Goal: Browse casually

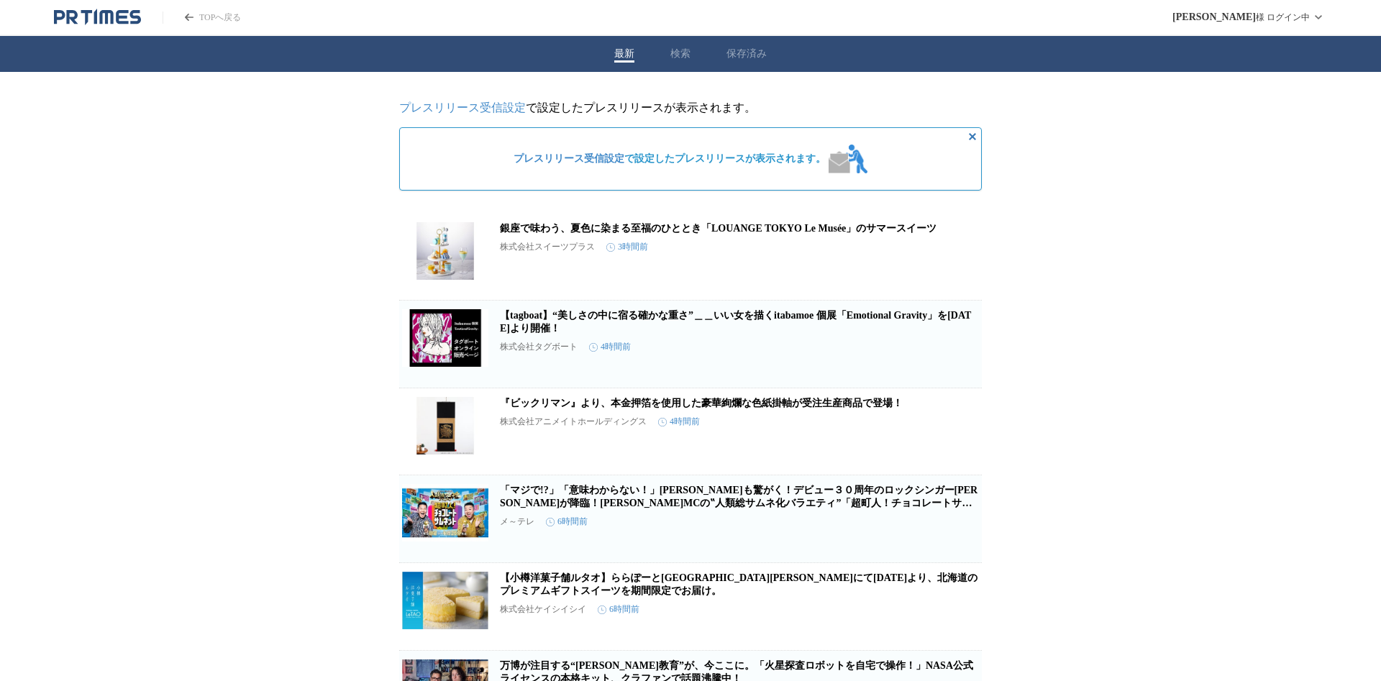
click at [969, 357] on button "この企業を受け取らない" at bounding box center [959, 365] width 46 height 46
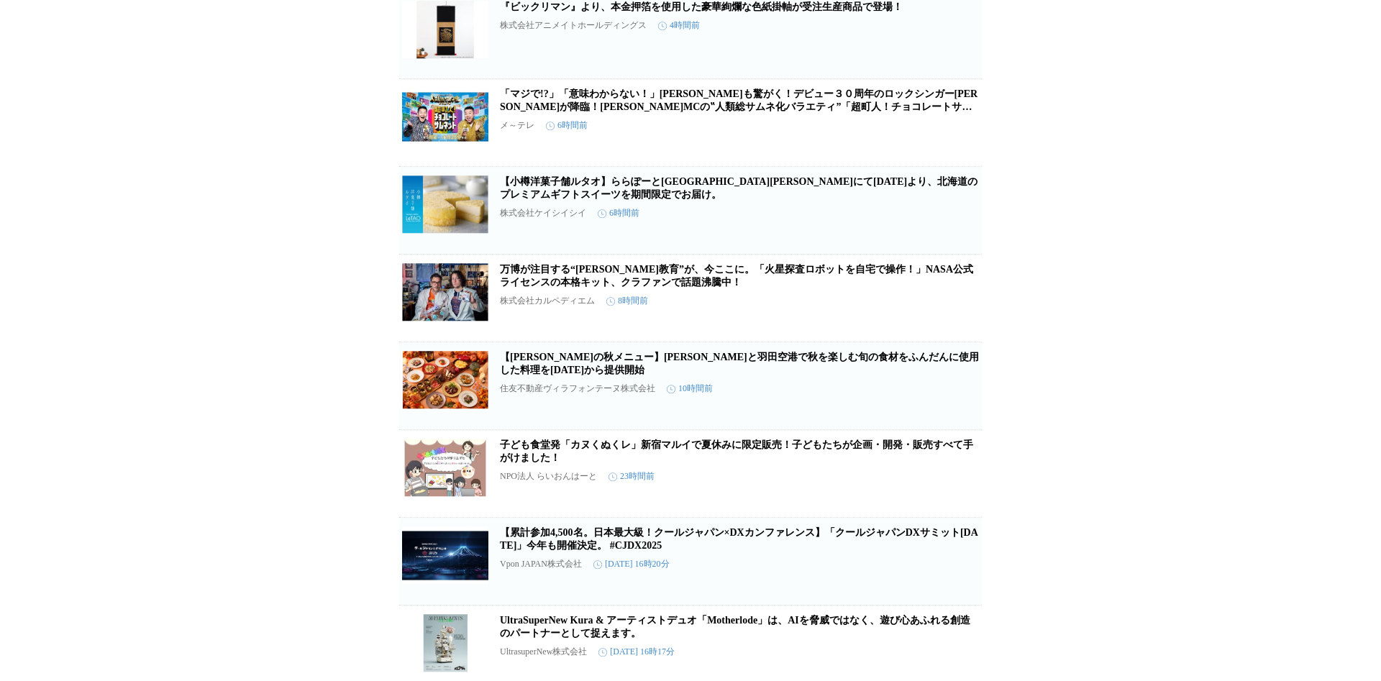
scroll to position [311, 0]
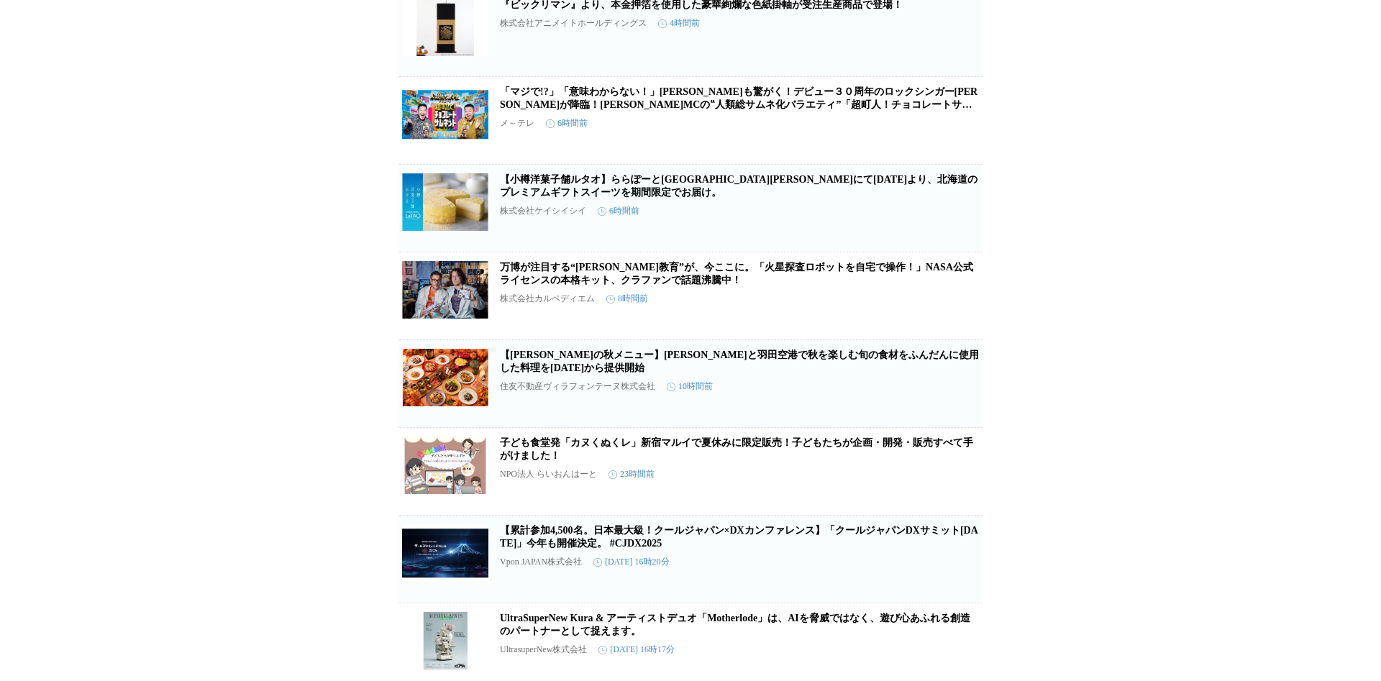
click at [961, 309] on icon "button" at bounding box center [958, 302] width 14 height 14
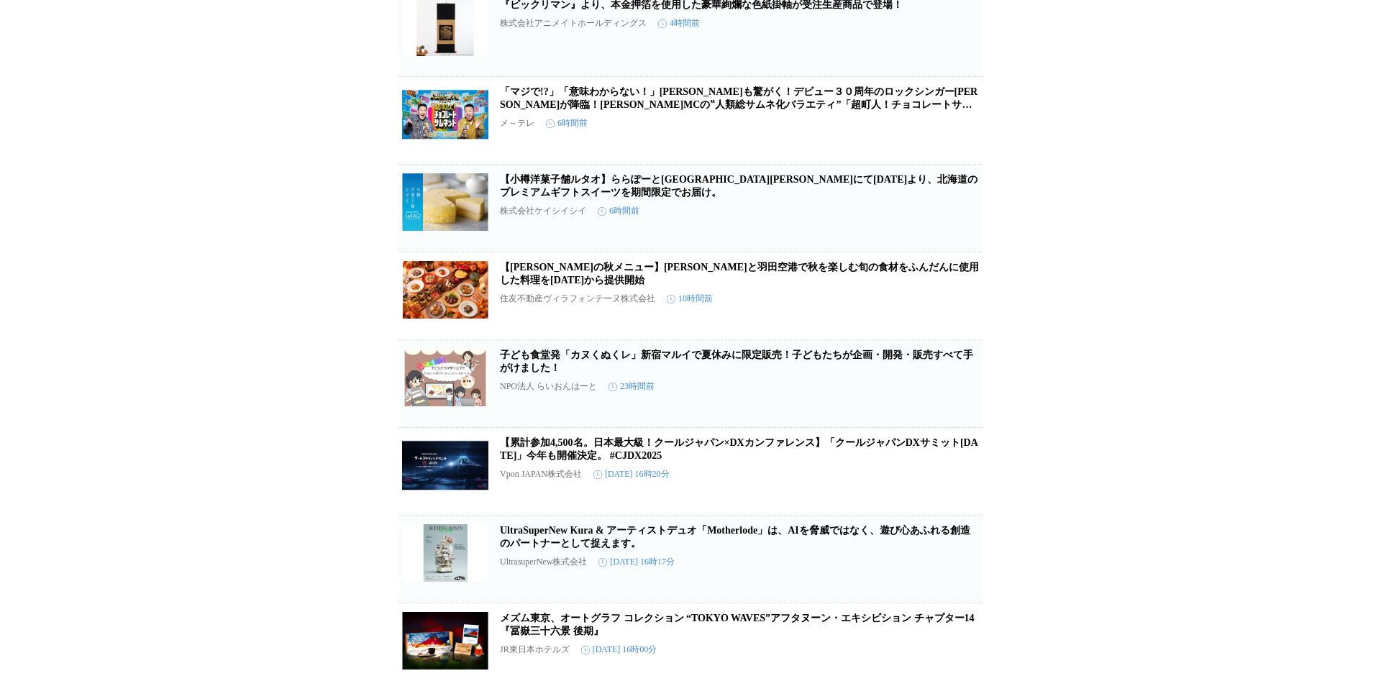
click at [954, 485] on icon "button" at bounding box center [958, 477] width 14 height 14
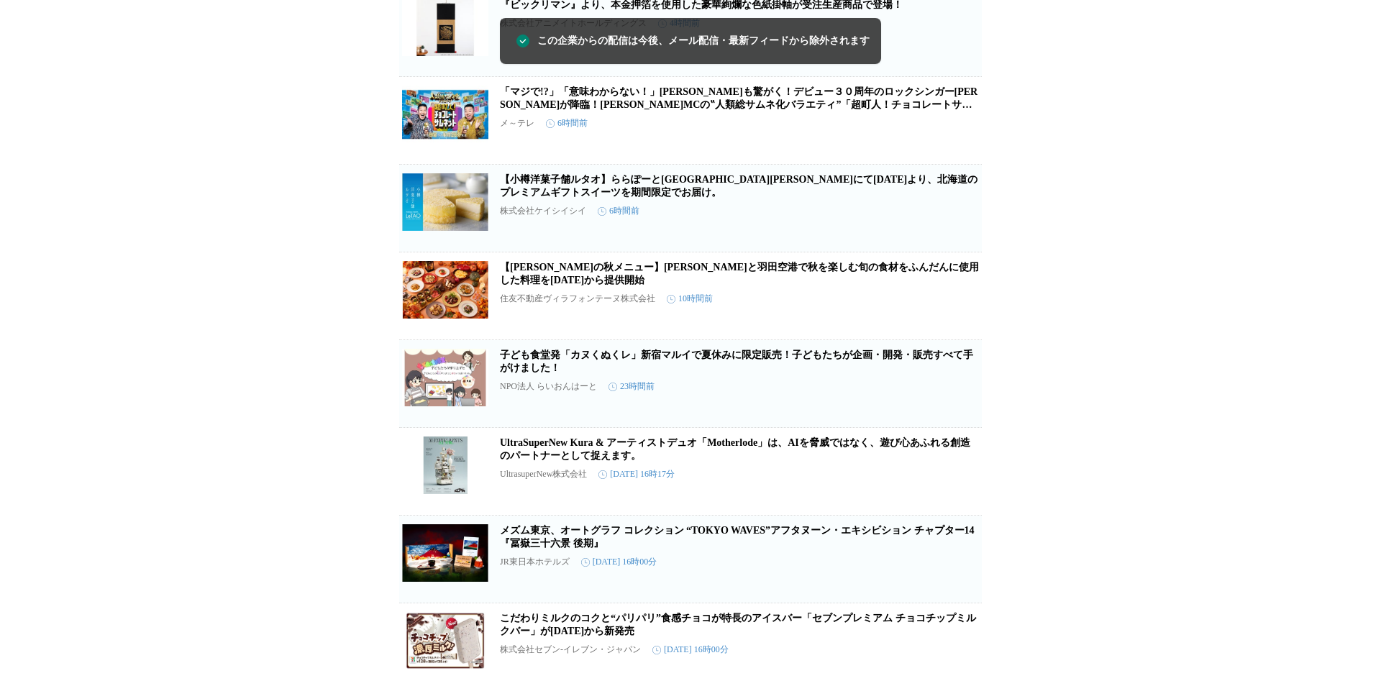
click at [954, 486] on icon "button" at bounding box center [958, 477] width 17 height 17
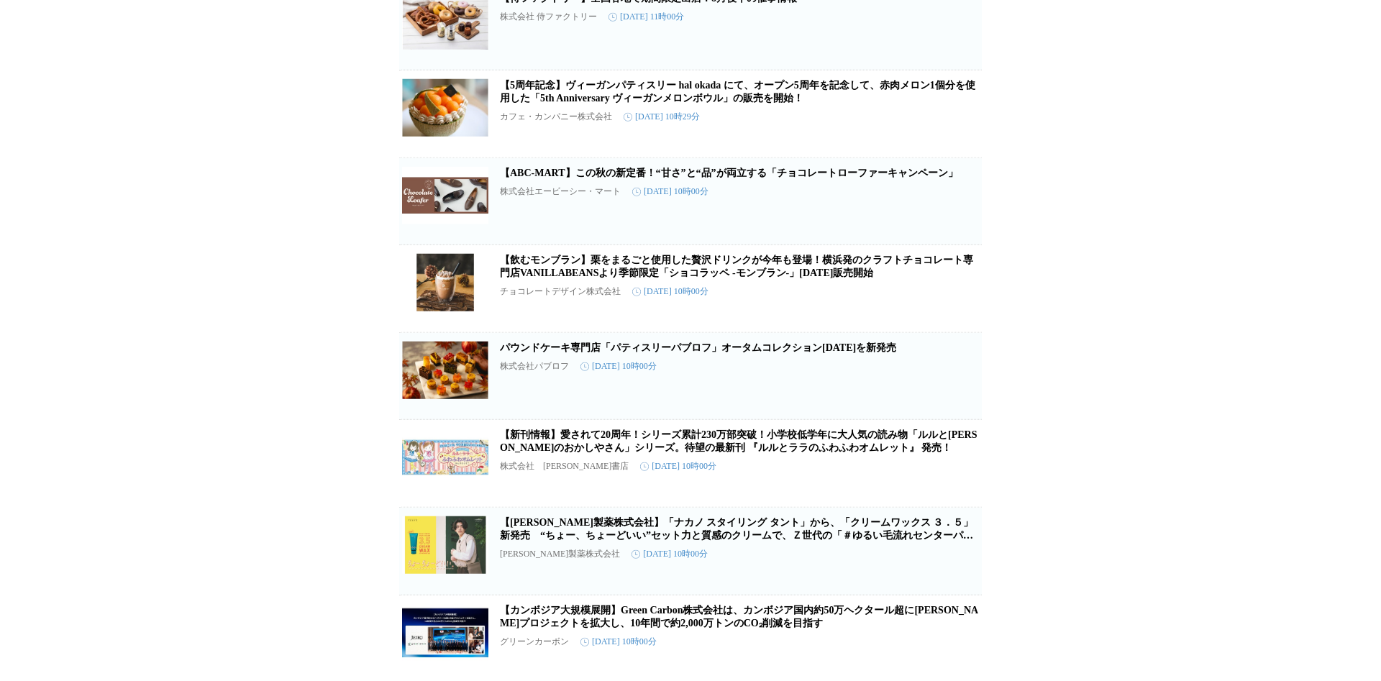
scroll to position [1761, 0]
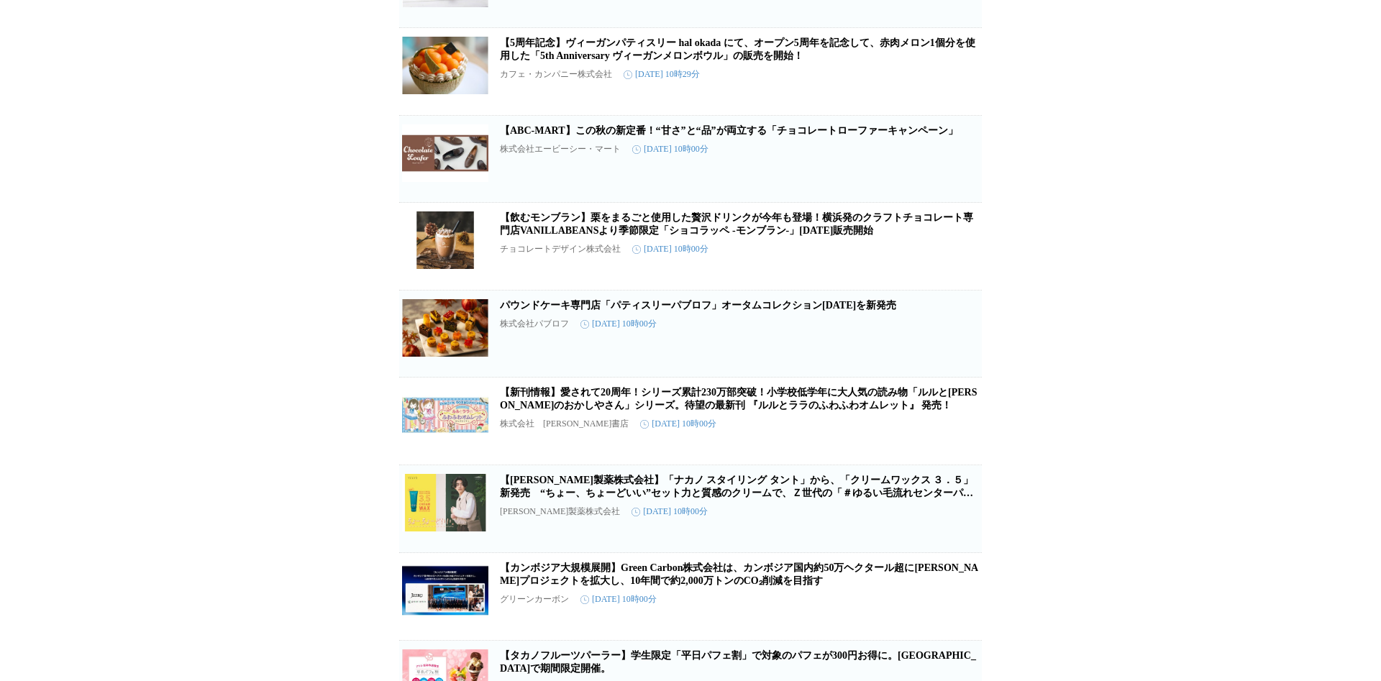
click at [601, 511] on link "【[PERSON_NAME]製薬株式会社】「ナカノ スタイリング タント」から、「クリームワックス ３．５」新発売　“ちょー、ちょーどいい”セット力と質感のク…" at bounding box center [736, 493] width 473 height 37
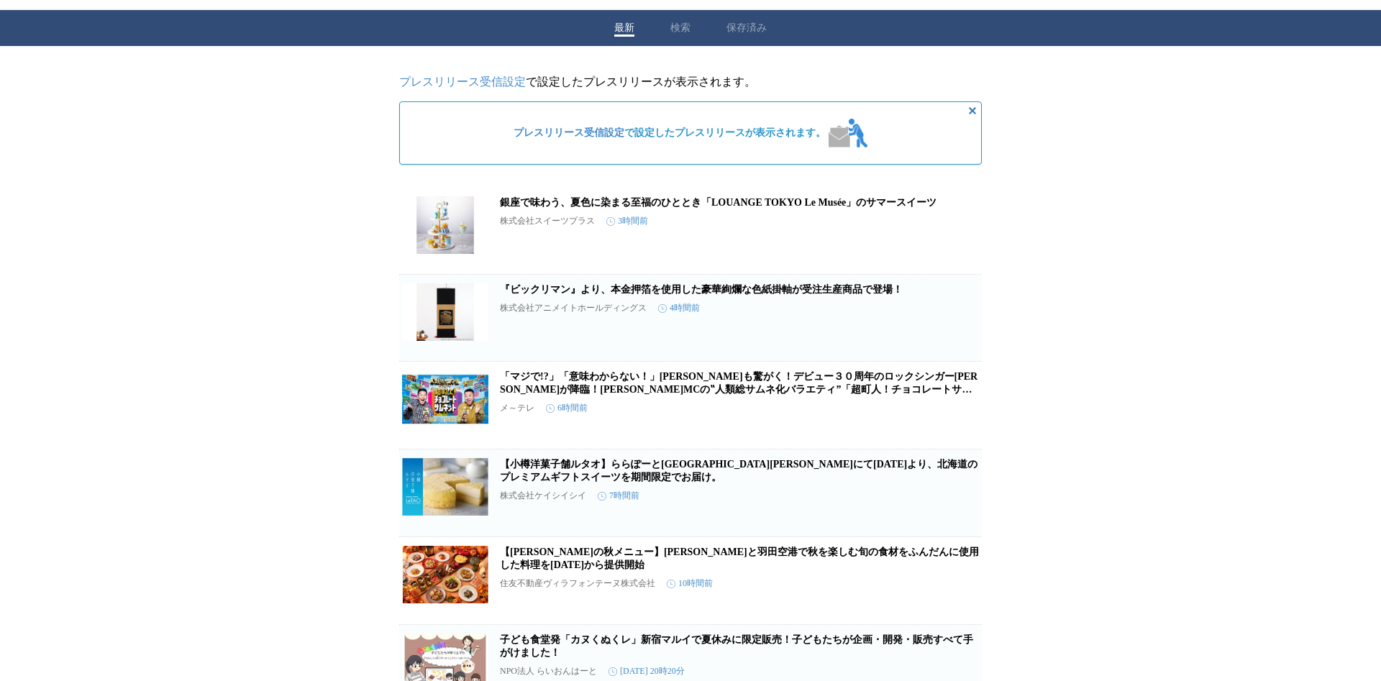
scroll to position [0, 0]
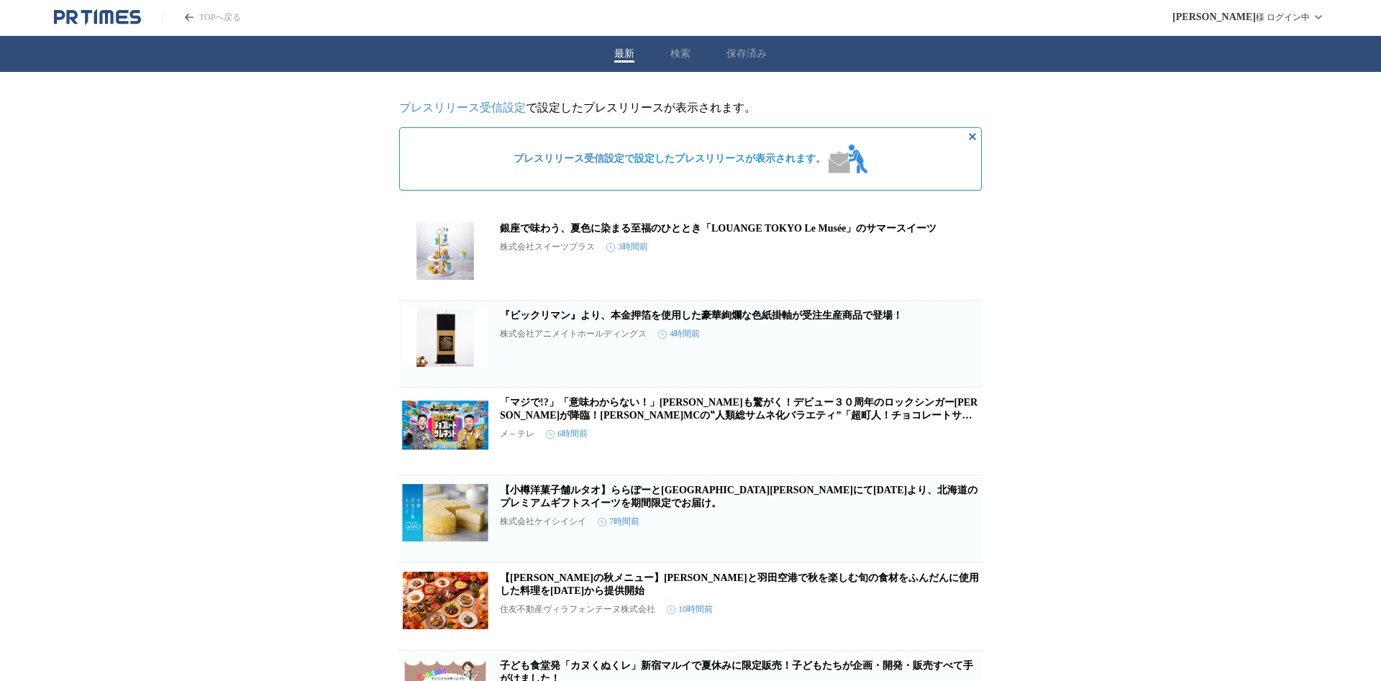
click at [127, 22] on icon "PR TIMESのトップページはこちら" at bounding box center [122, 17] width 12 height 14
